Goal: Task Accomplishment & Management: Complete application form

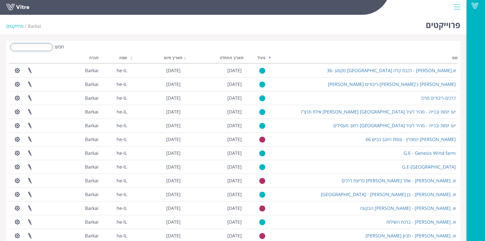
click at [29, 45] on input "חפש:" at bounding box center [31, 47] width 42 height 8
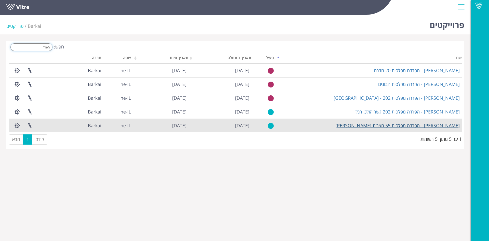
type input "הפרד"
click at [425, 125] on link "[PERSON_NAME] - הפרדה מפלסית 55 חצרות [PERSON_NAME]" at bounding box center [397, 125] width 124 height 6
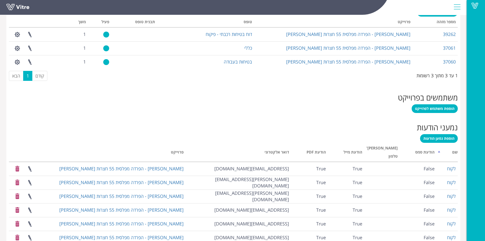
scroll to position [255, 0]
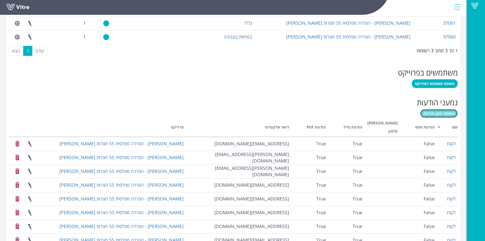
click at [430, 112] on span "הוספת נמען הודעות" at bounding box center [438, 113] width 31 height 5
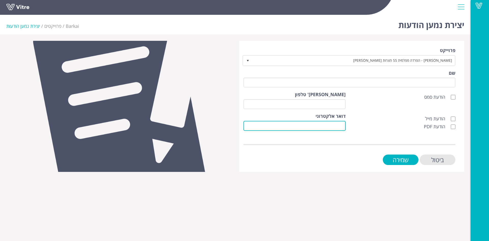
click at [343, 125] on input "דואר אלקטרוני" at bounding box center [294, 126] width 102 height 10
paste input "labay4@gmail.com"
type input "labay4@gmail.com"
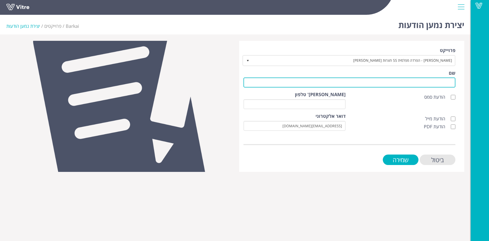
click at [426, 84] on input "שם" at bounding box center [349, 82] width 212 height 10
type input "לקוח"
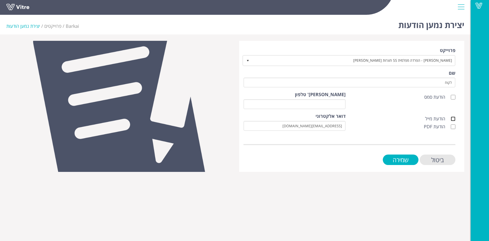
click at [454, 119] on input "הודעת מייל" at bounding box center [453, 118] width 5 height 5
checkbox input "true"
click at [453, 125] on input "הודעת PDF" at bounding box center [453, 126] width 5 height 5
checkbox input "true"
click at [408, 156] on input "שמירה" at bounding box center [401, 159] width 36 height 10
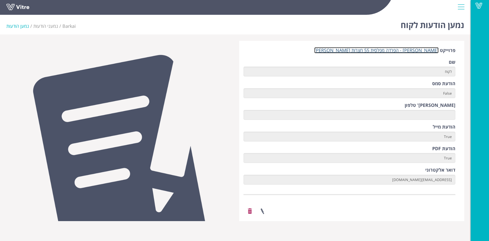
click at [406, 50] on link "[PERSON_NAME] - הפרדה מפלסית 55 חצרות [PERSON_NAME]" at bounding box center [376, 50] width 124 height 6
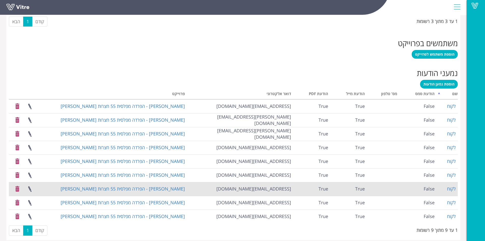
scroll to position [289, 0]
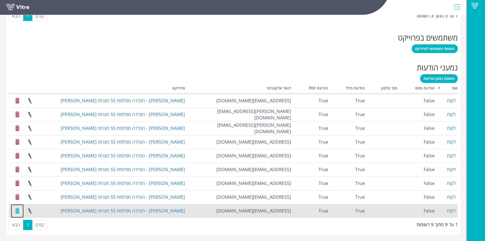
click at [16, 212] on link at bounding box center [17, 210] width 13 height 13
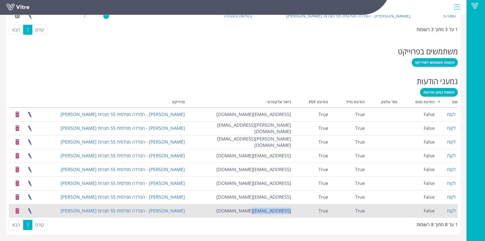
drag, startPoint x: 249, startPoint y: 210, endPoint x: 292, endPoint y: 210, distance: 42.3
click at [292, 210] on td "[EMAIL_ADDRESS][DOMAIN_NAME]" at bounding box center [240, 211] width 106 height 14
copy td "[EMAIL_ADDRESS][DOMAIN_NAME]"
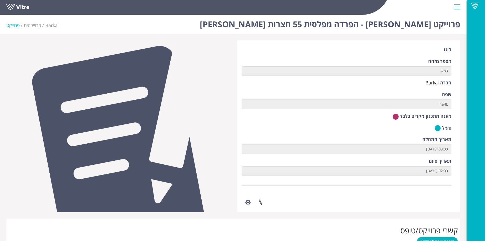
scroll to position [0, 0]
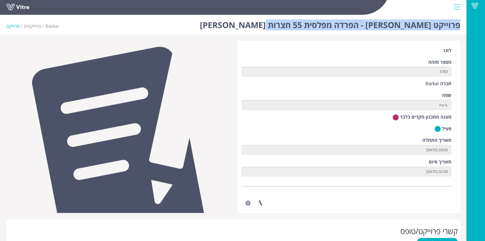
drag, startPoint x: 279, startPoint y: 24, endPoint x: 460, endPoint y: 27, distance: 180.8
click at [460, 27] on h1 "פרוייקט [PERSON_NAME] - הפרדה מפלסית 55 חצרות [PERSON_NAME]" at bounding box center [330, 24] width 260 height 22
copy h1 "פרוייקט [PERSON_NAME] - הפרדה מפלסית 55 חצרות [PERSON_NAME]"
